Goal: Information Seeking & Learning: Compare options

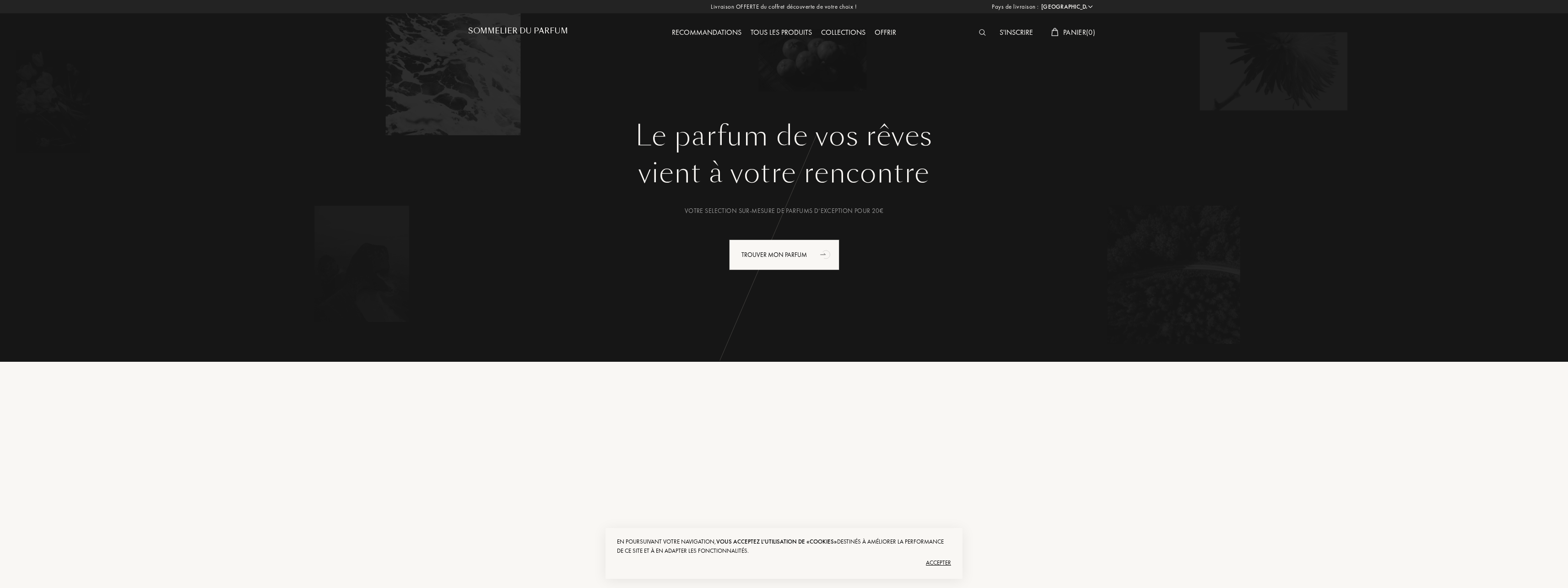
select select "FR"
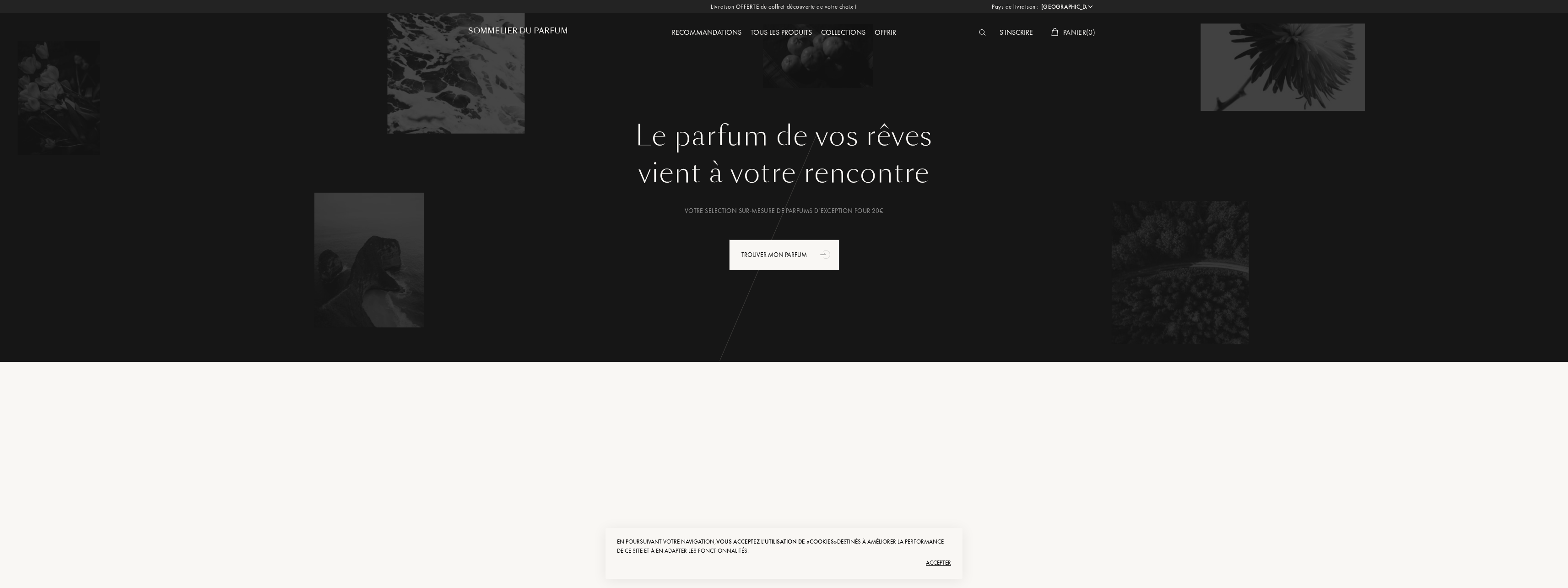
click at [780, 31] on div "Tous les produits" at bounding box center [781, 33] width 70 height 12
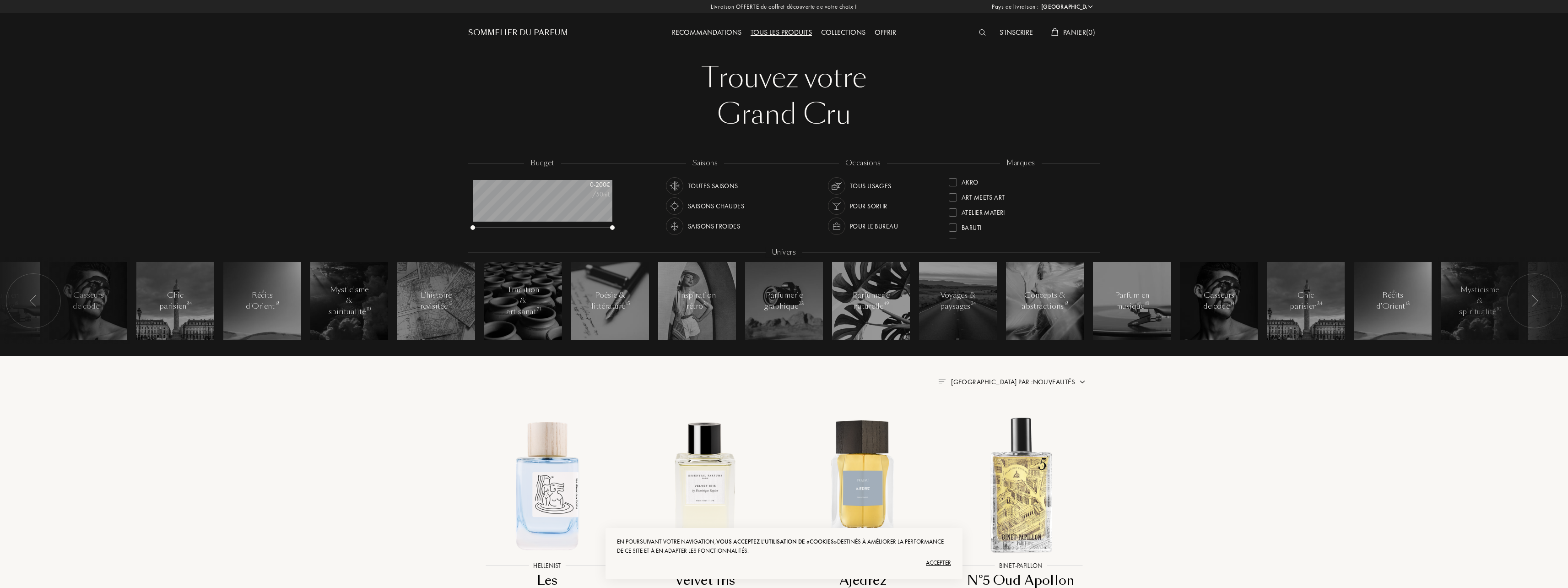
select select "FR"
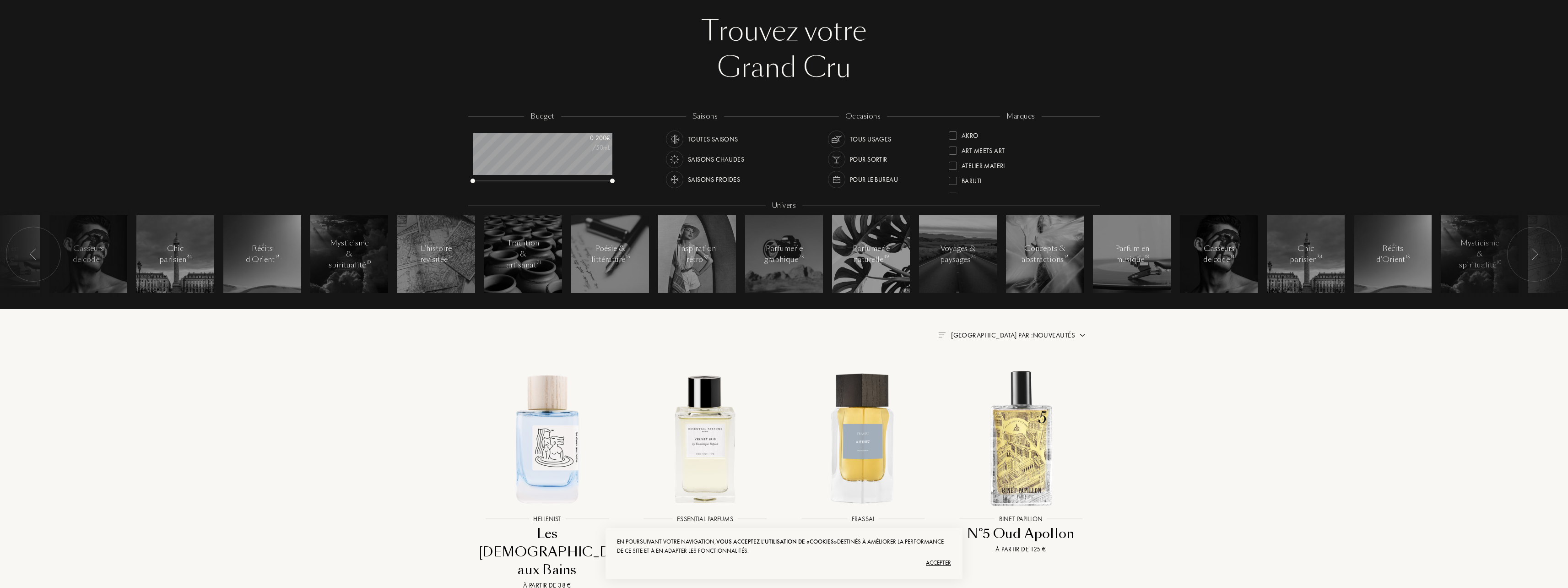
scroll to position [0, 0]
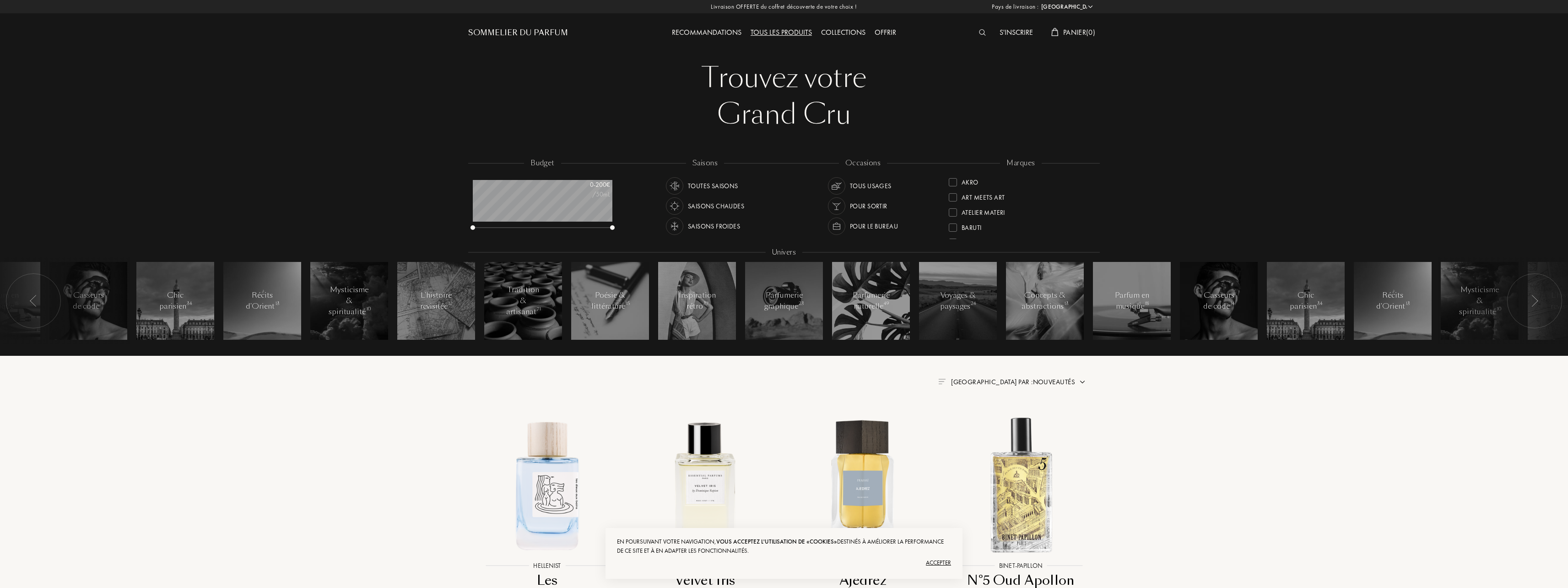
click at [975, 30] on div at bounding box center [984, 33] width 21 height 12
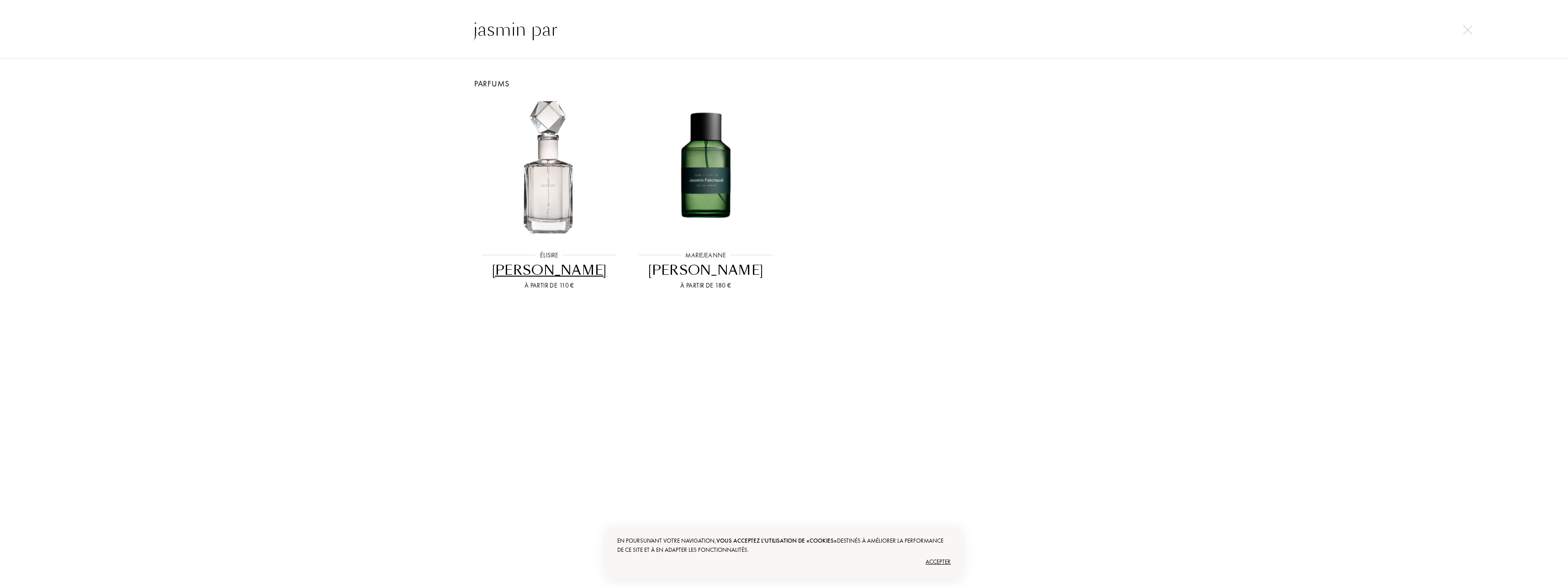
type input "jasmin par"
click at [559, 273] on div "Jasmin Paradis" at bounding box center [550, 271] width 150 height 18
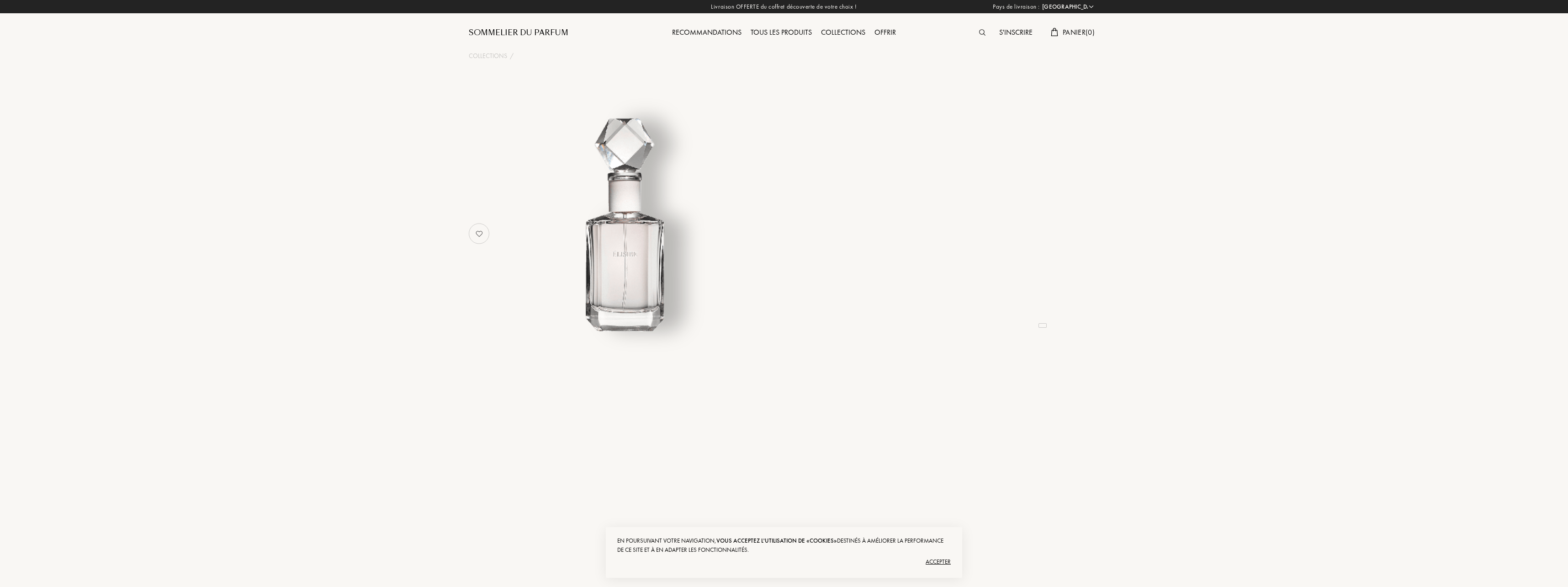
select select "FR"
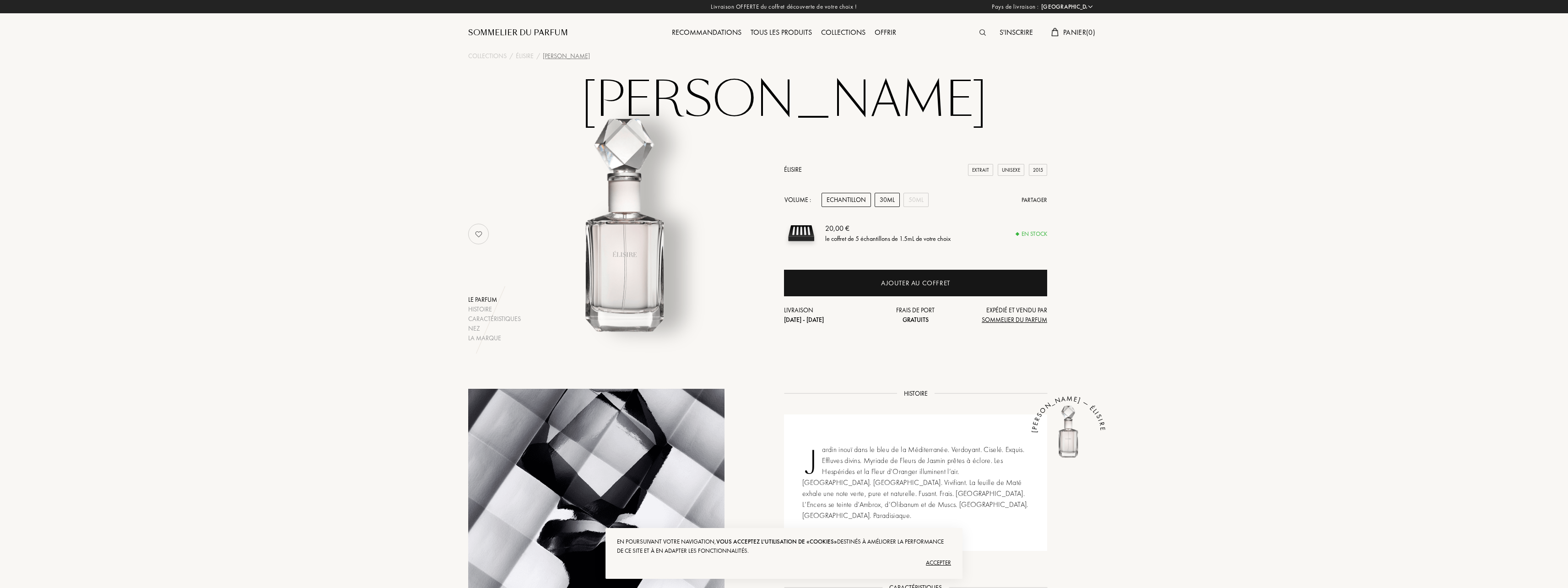
click at [879, 203] on div "30mL" at bounding box center [888, 200] width 26 height 15
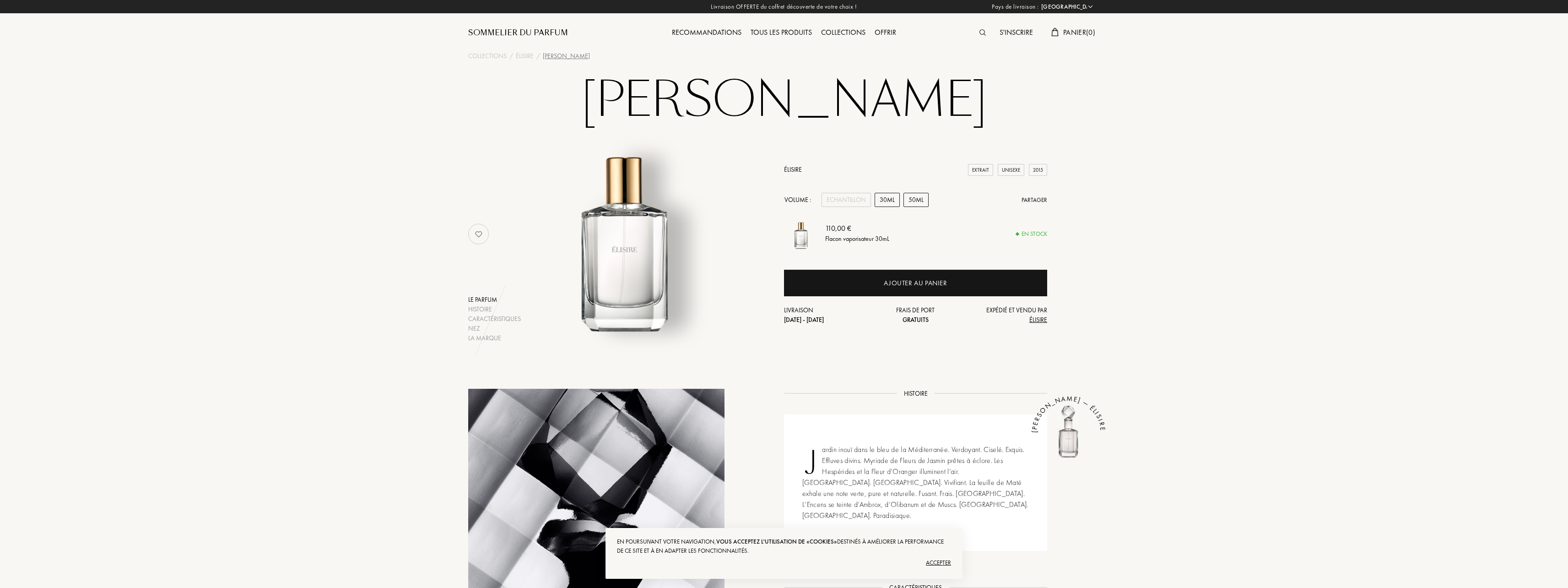
click at [916, 202] on div "50mL" at bounding box center [916, 200] width 26 height 15
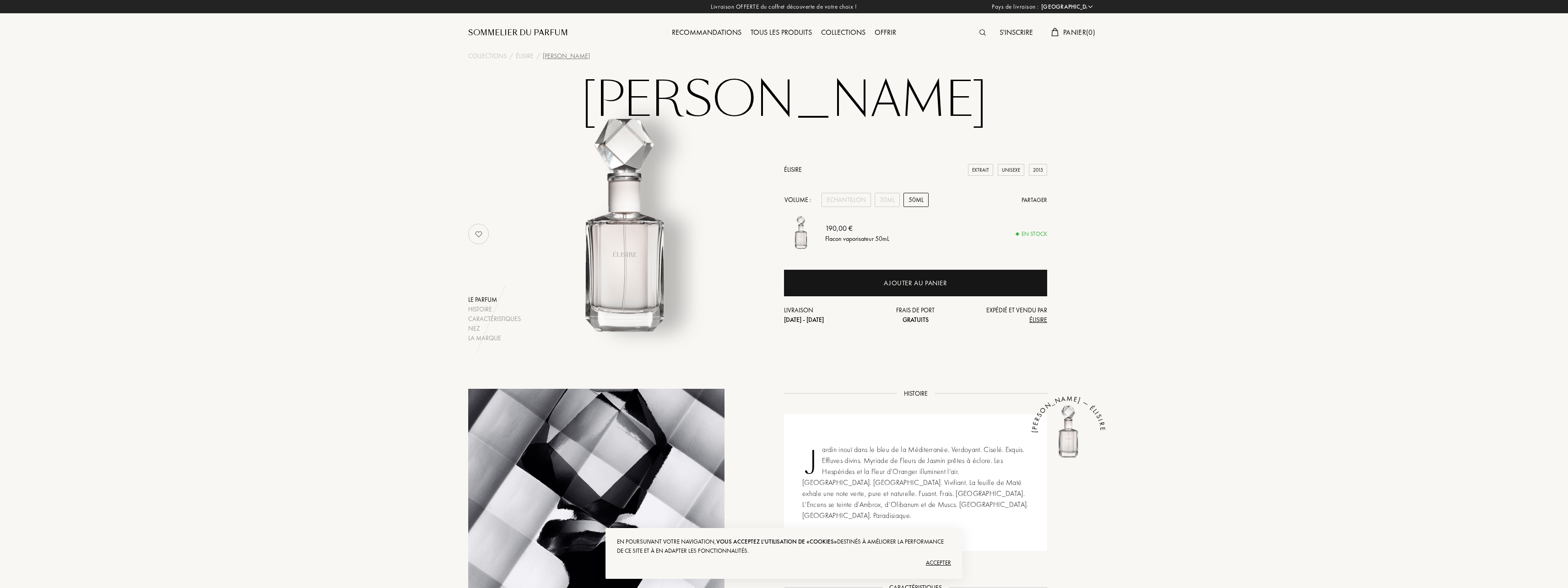
click at [980, 33] on img at bounding box center [983, 32] width 6 height 6
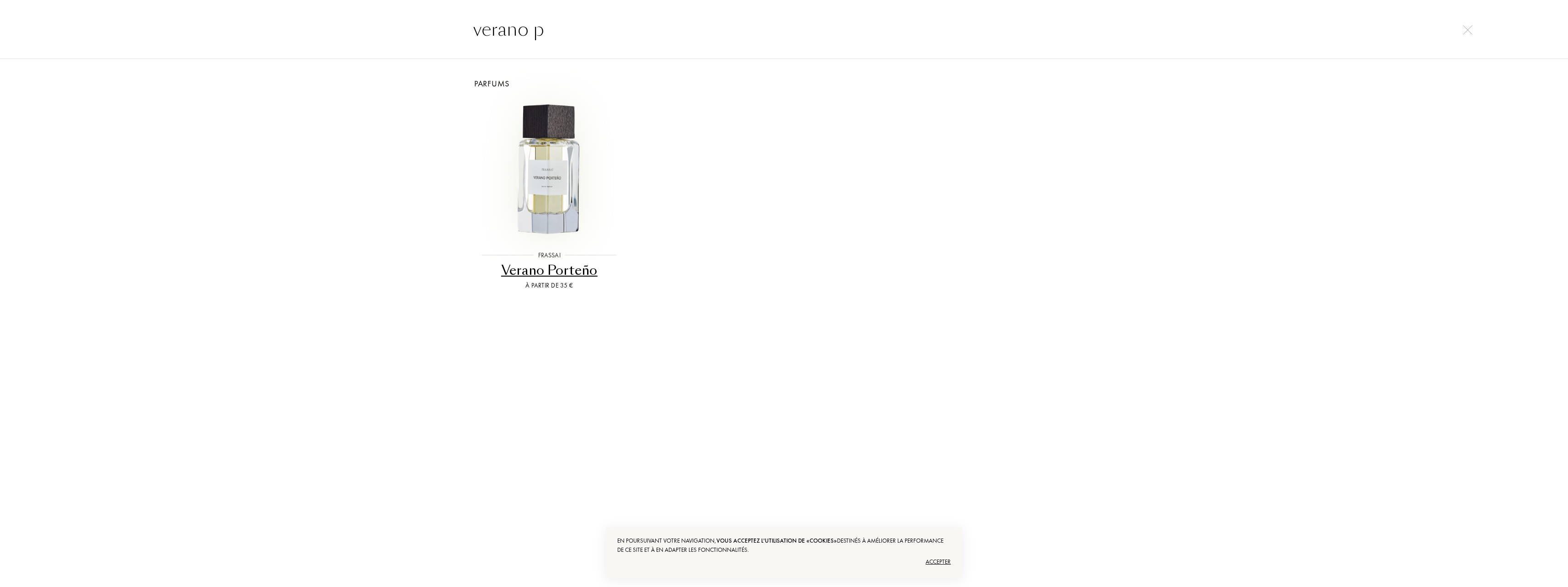
type input "verano p"
click at [546, 155] on img at bounding box center [549, 170] width 140 height 140
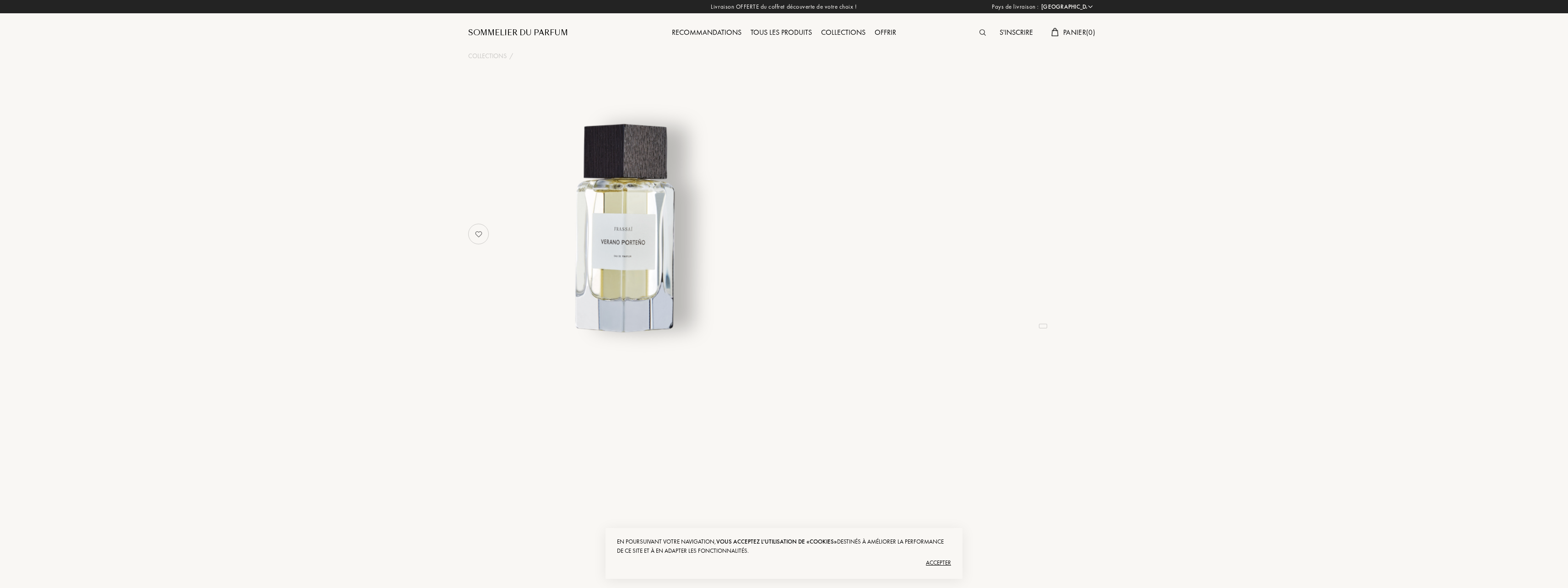
select select "FR"
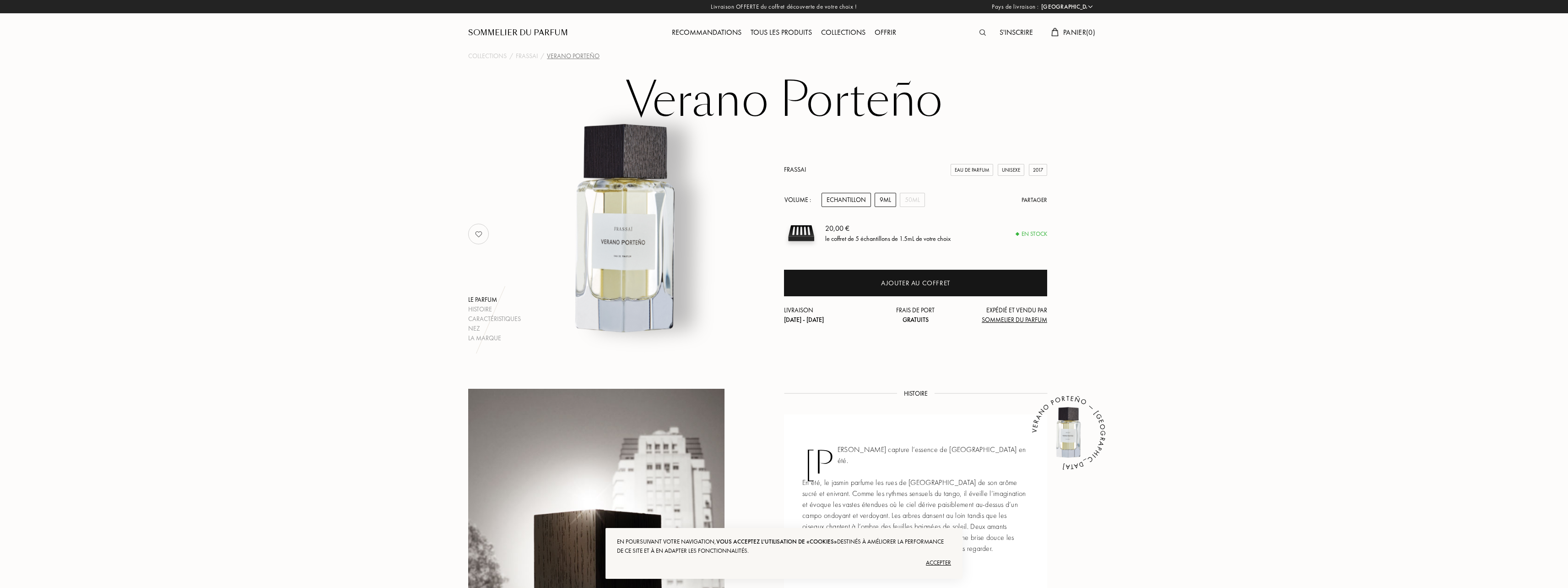
click at [886, 198] on div "9mL" at bounding box center [886, 200] width 22 height 15
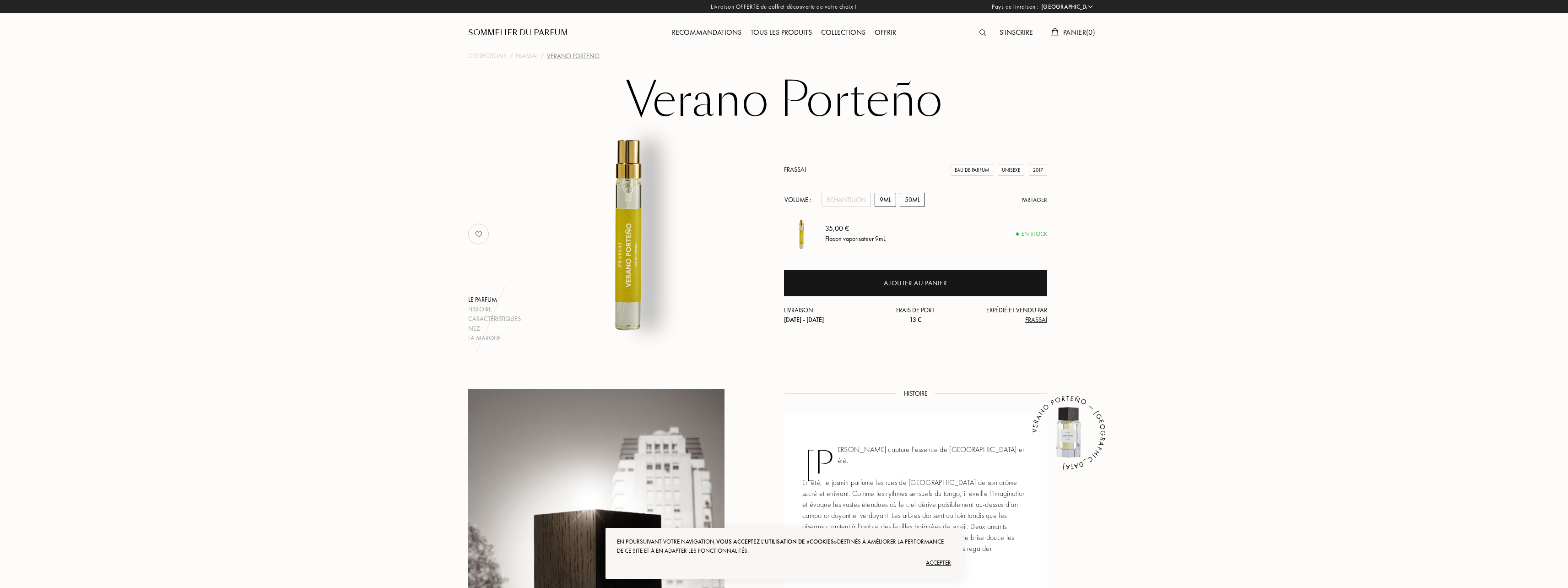
click at [916, 205] on div "50mL" at bounding box center [912, 200] width 26 height 15
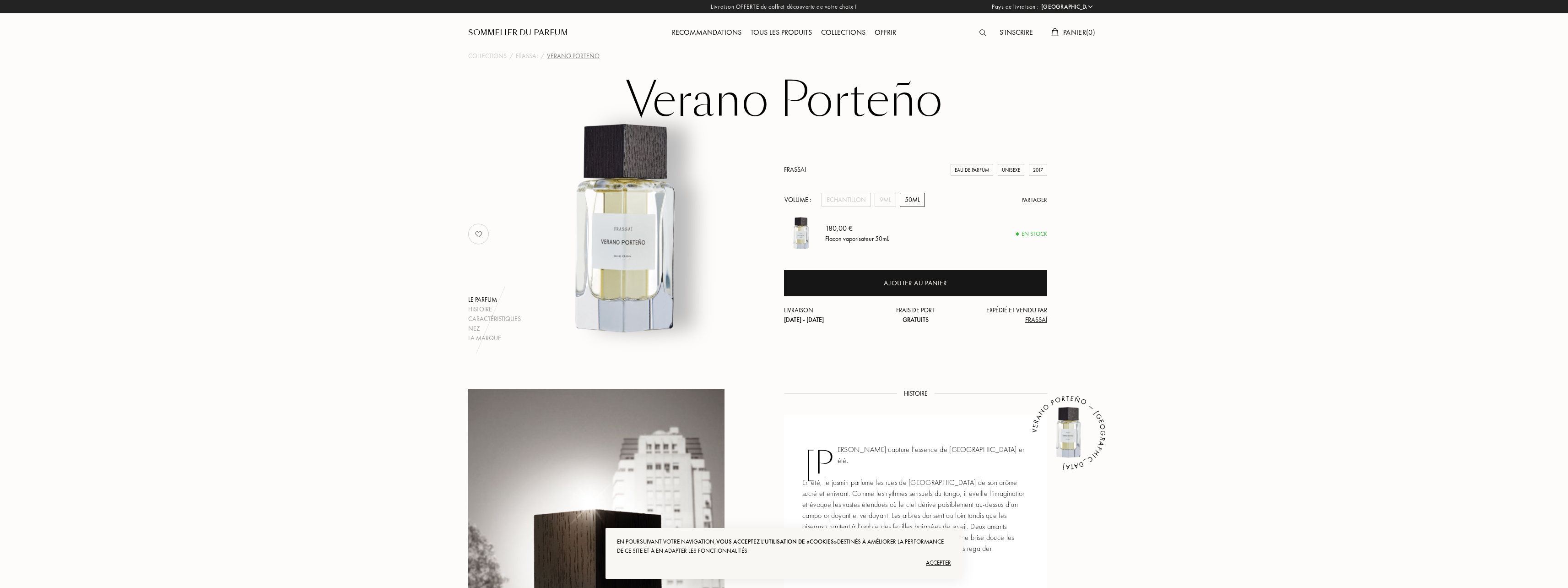
click at [976, 34] on div at bounding box center [985, 33] width 20 height 12
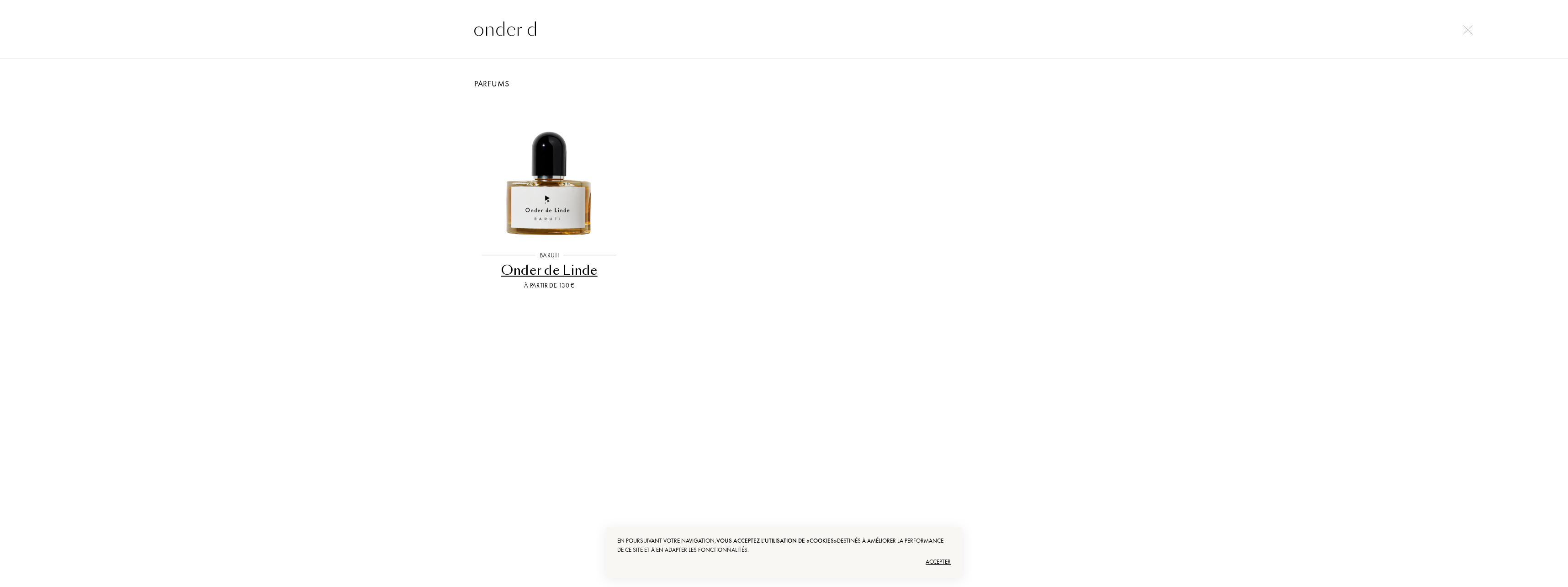
type input "onder d"
click at [534, 275] on div "Onder de Linde" at bounding box center [550, 271] width 150 height 18
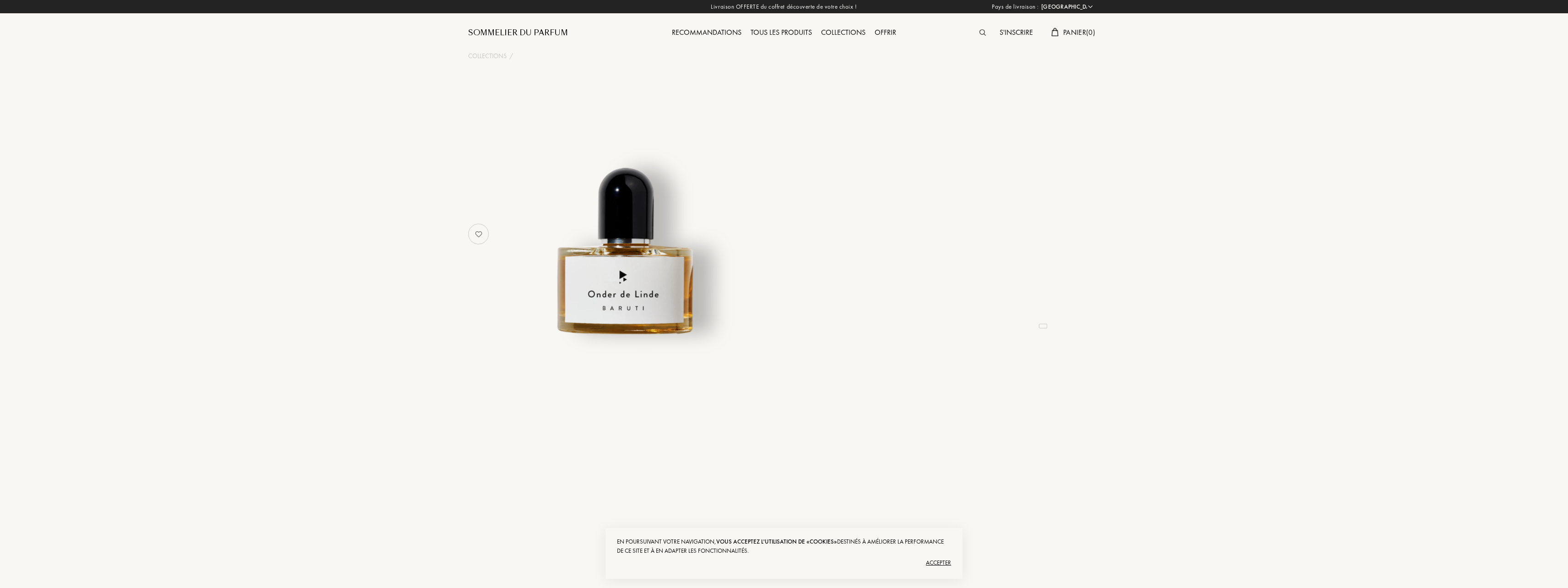
select select "FR"
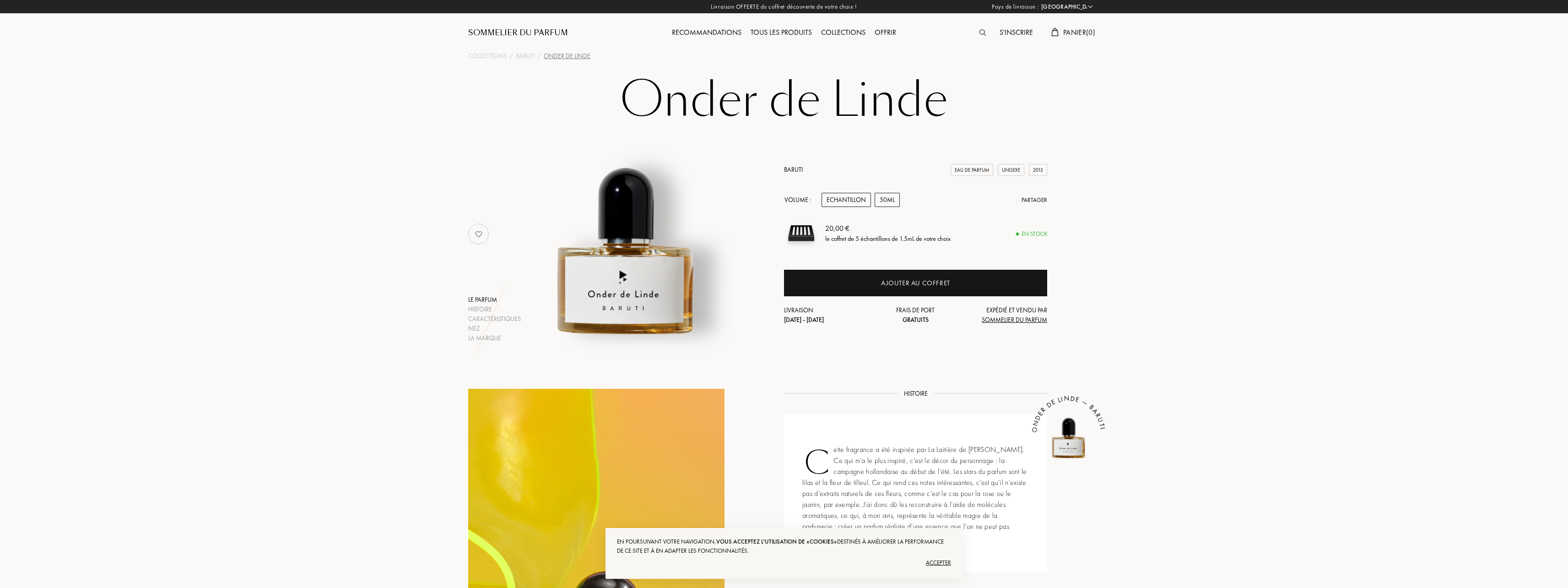
click at [886, 205] on div "50mL" at bounding box center [888, 200] width 26 height 15
